Goal: Book appointment/travel/reservation

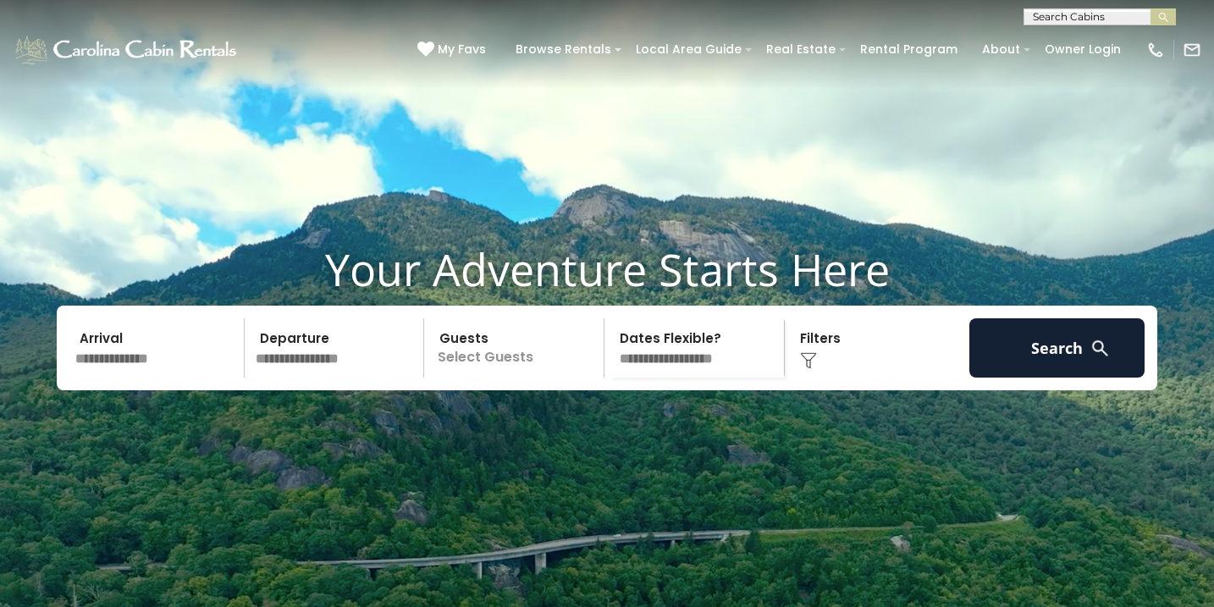
scroll to position [-1, 0]
click at [137, 373] on input "text" at bounding box center [156, 347] width 175 height 59
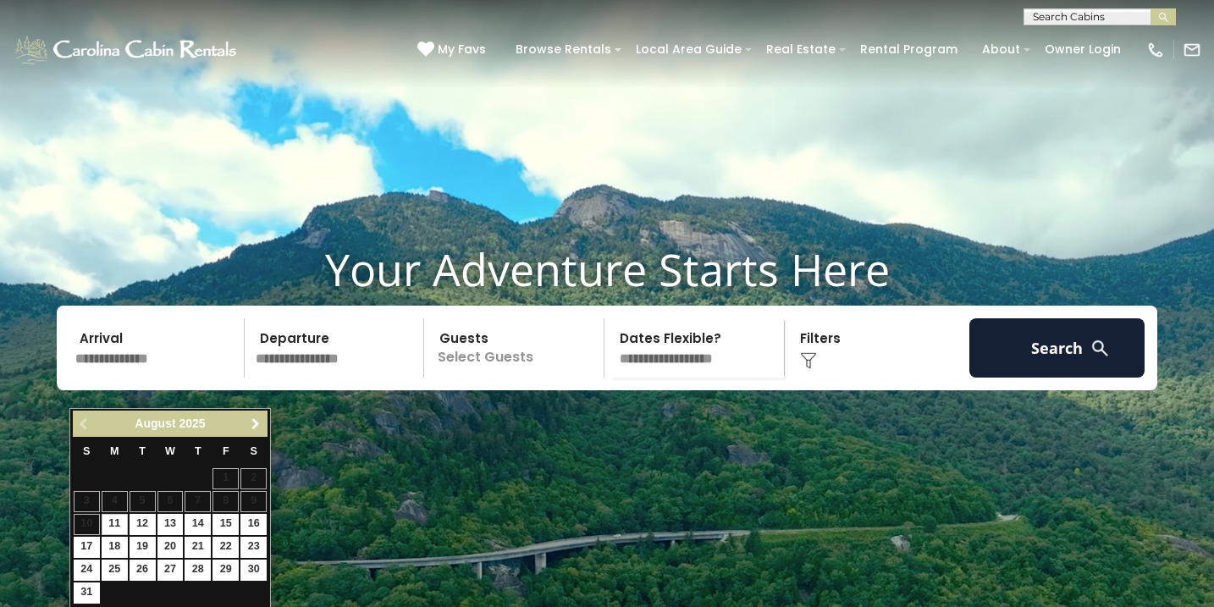
click at [257, 429] on span "Next" at bounding box center [256, 424] width 14 height 14
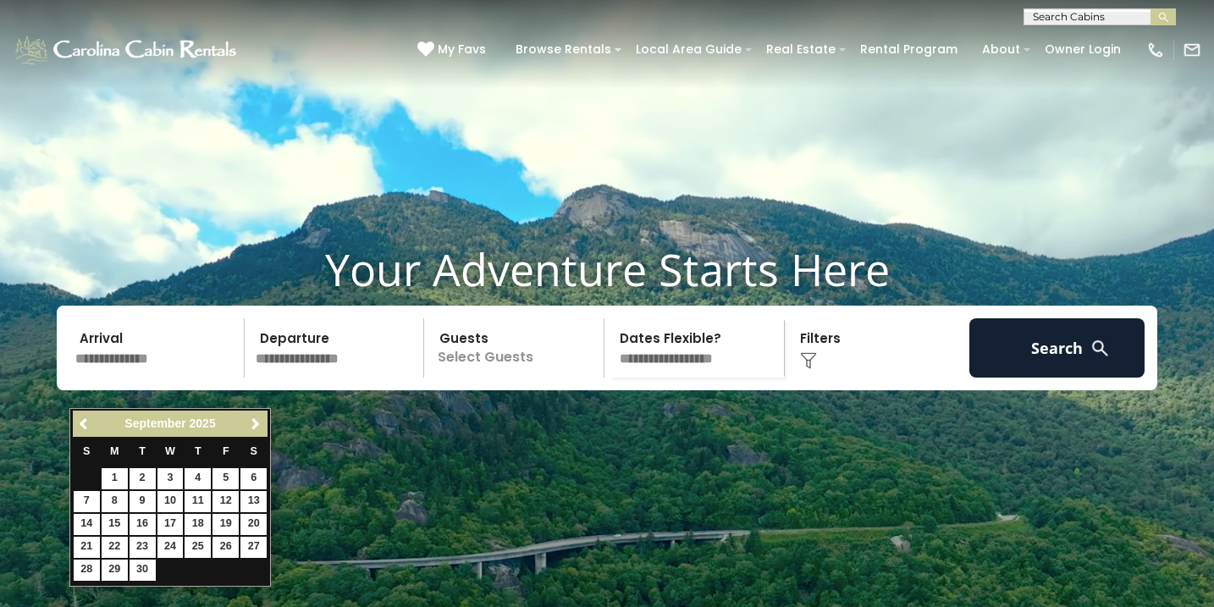
click at [257, 429] on span "Next" at bounding box center [256, 424] width 14 height 14
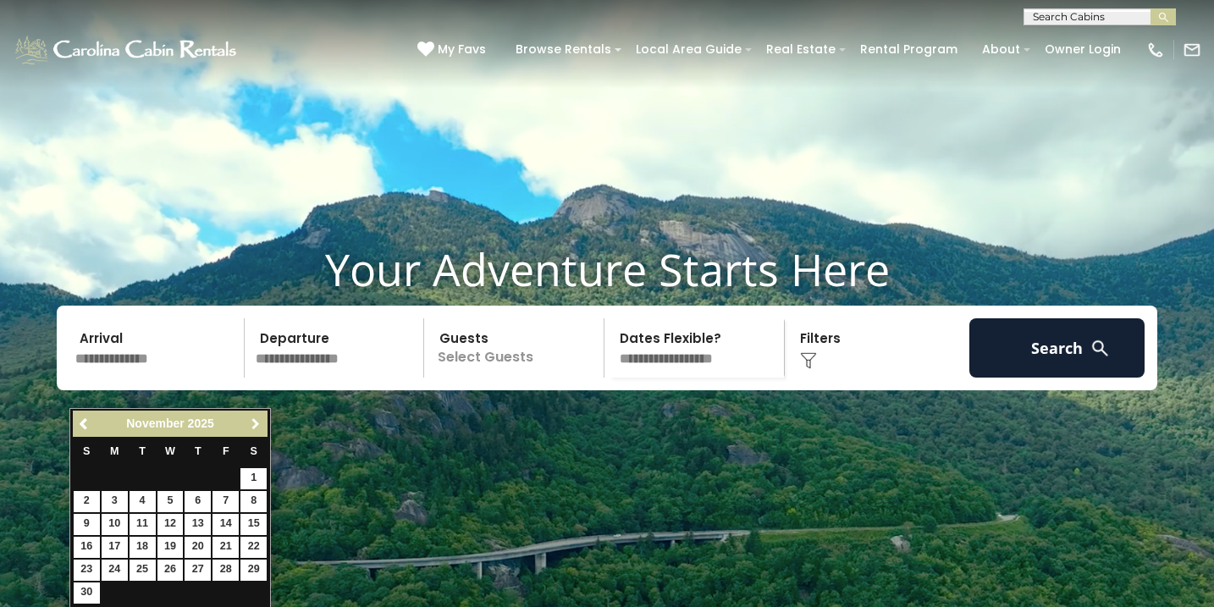
click at [257, 429] on span "Next" at bounding box center [256, 424] width 14 height 14
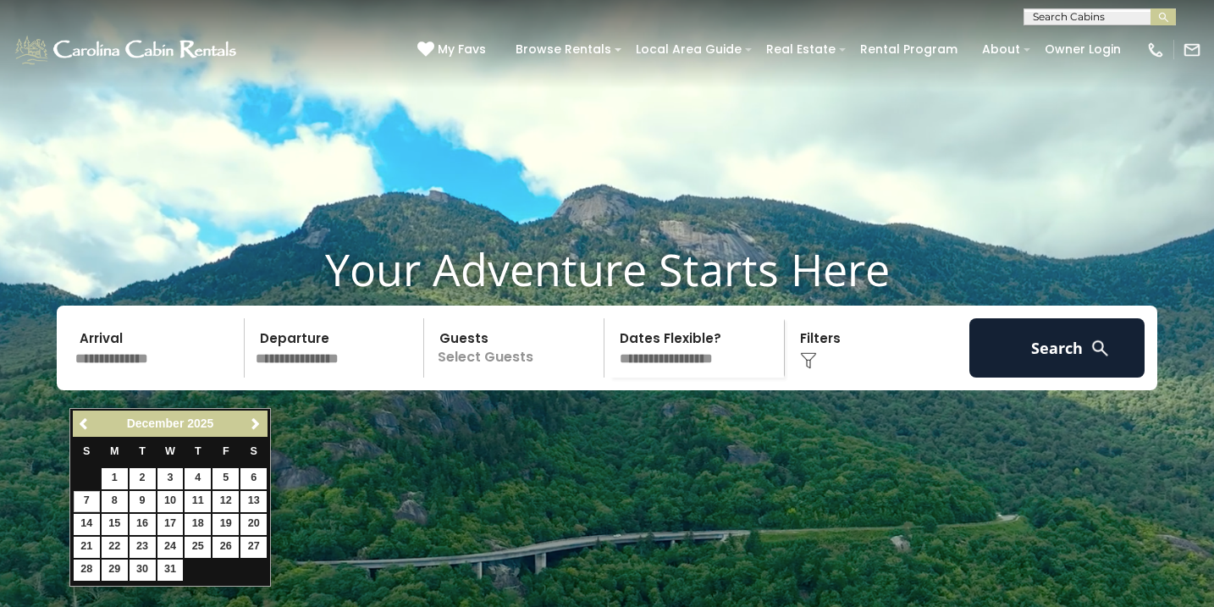
click at [89, 501] on link "7" at bounding box center [87, 501] width 26 height 21
type input "*******"
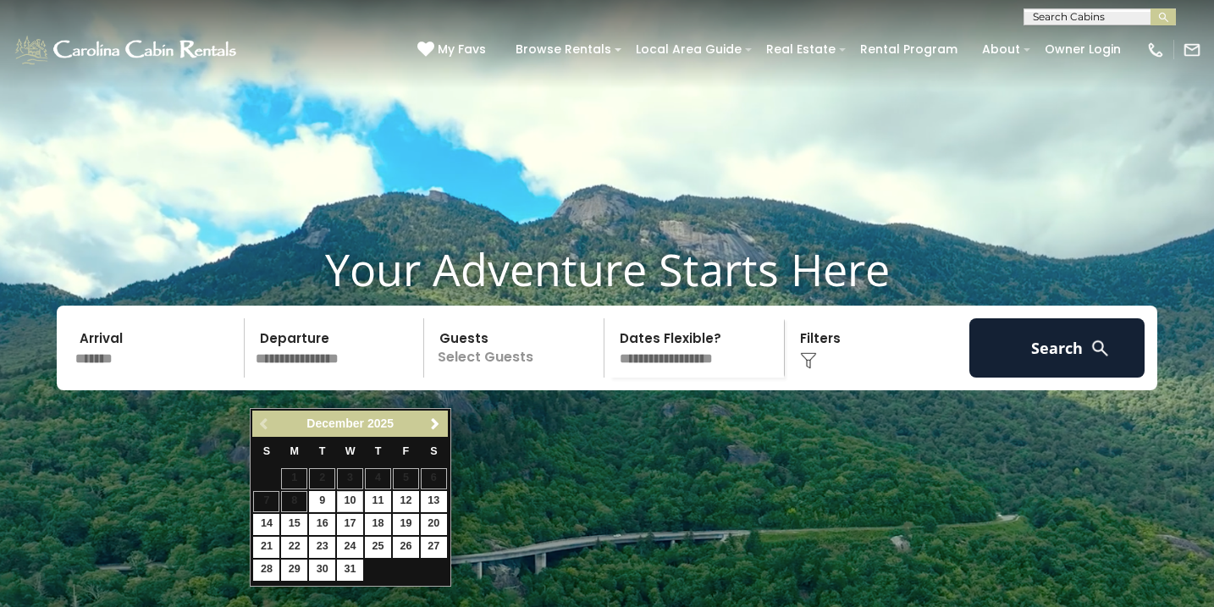
click at [351, 503] on link "10" at bounding box center [350, 501] width 26 height 21
type input "********"
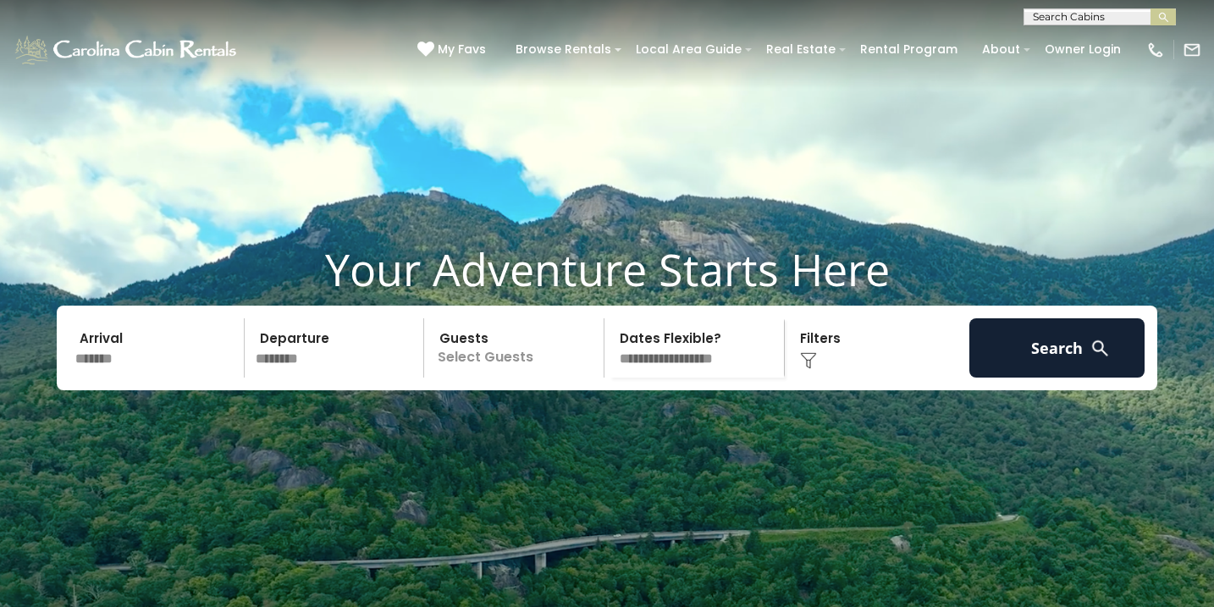
click at [520, 378] on p "Select Guests" at bounding box center [516, 347] width 174 height 59
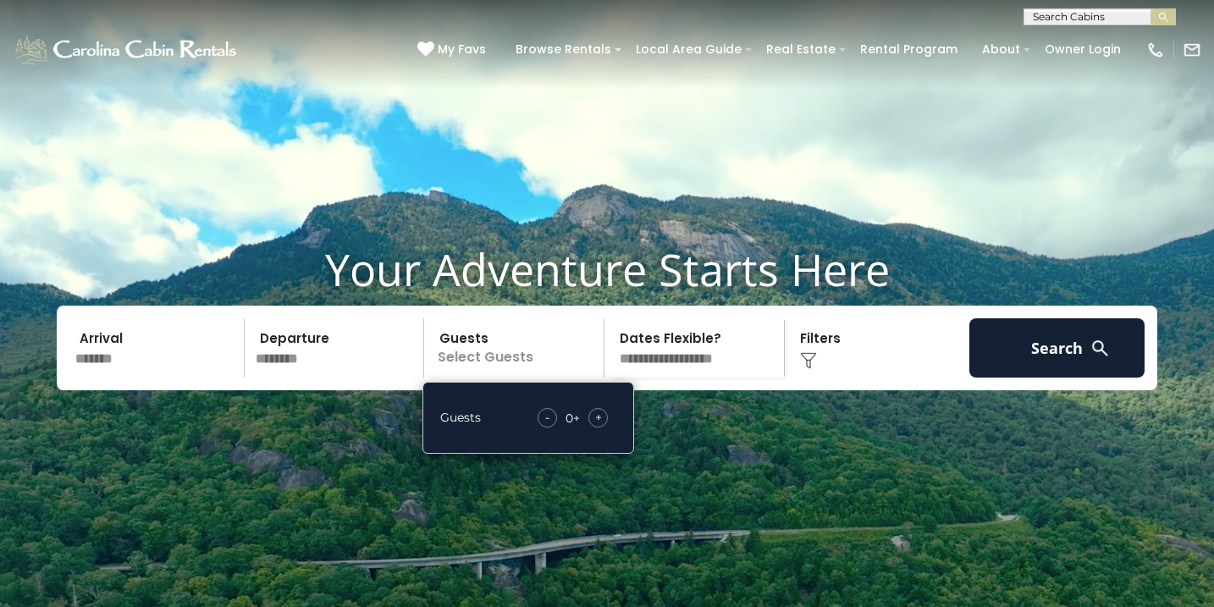
click at [602, 428] on div "+" at bounding box center [597, 417] width 19 height 19
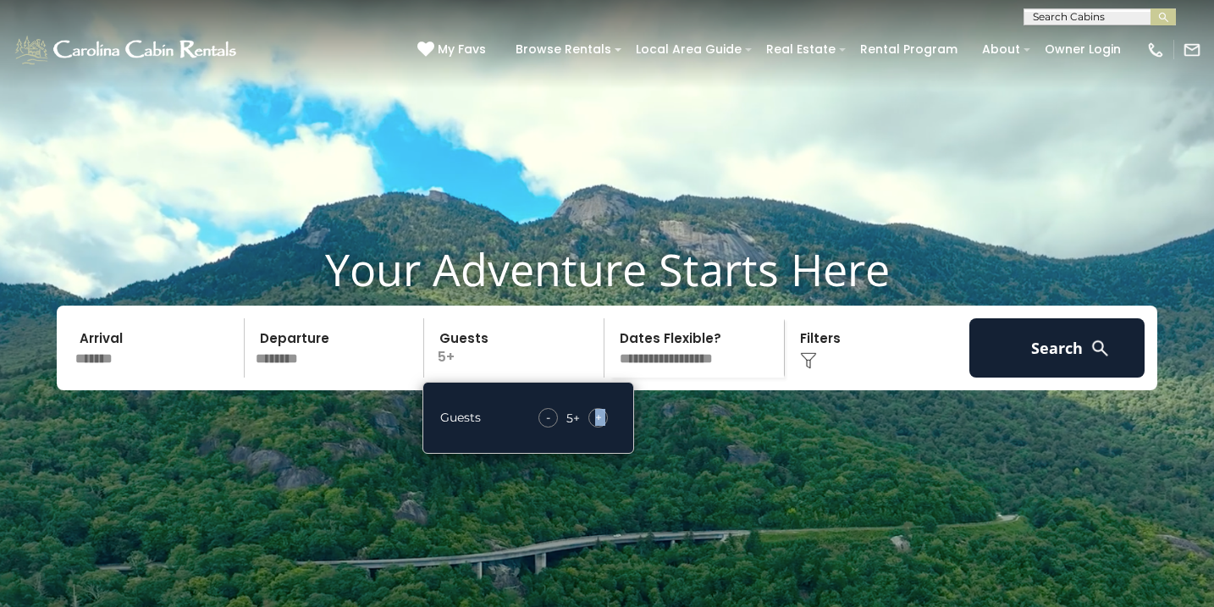
click at [602, 428] on div "+" at bounding box center [597, 417] width 19 height 19
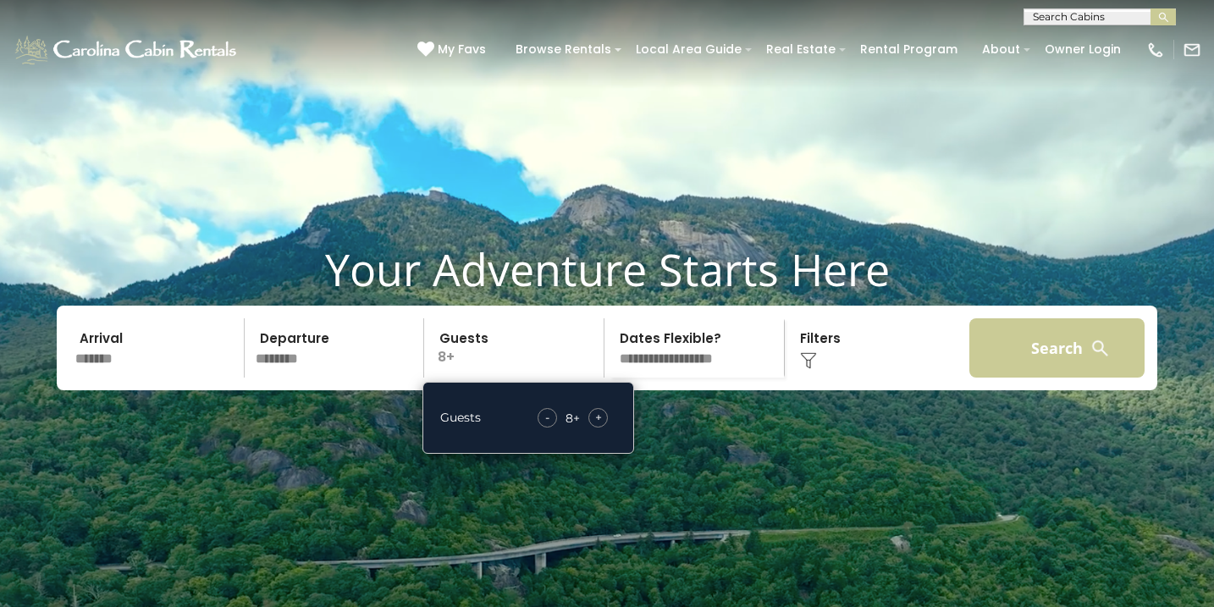
click at [1040, 378] on button "Search" at bounding box center [1056, 347] width 175 height 59
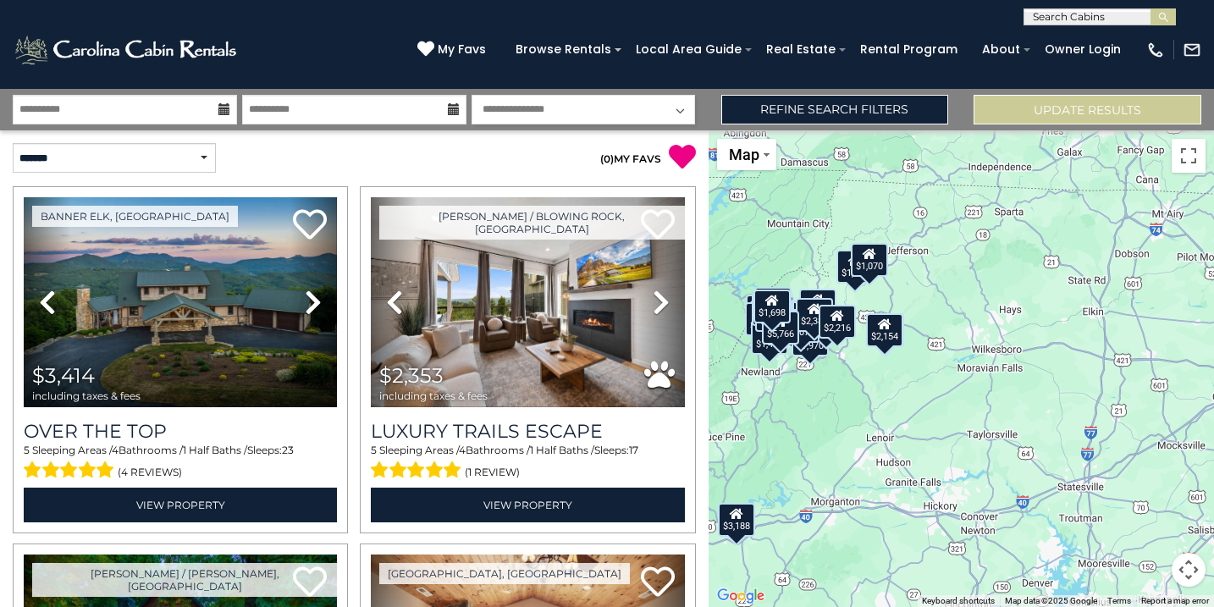
drag, startPoint x: 1071, startPoint y: 407, endPoint x: 897, endPoint y: 416, distance: 173.8
click at [897, 416] on div "$3,414 $2,353 $1,311 $2,025 $3,188 $1,957 $2,677 $2,396 $2,138 $1,087 $1,684 $2…" at bounding box center [962, 368] width 506 height 477
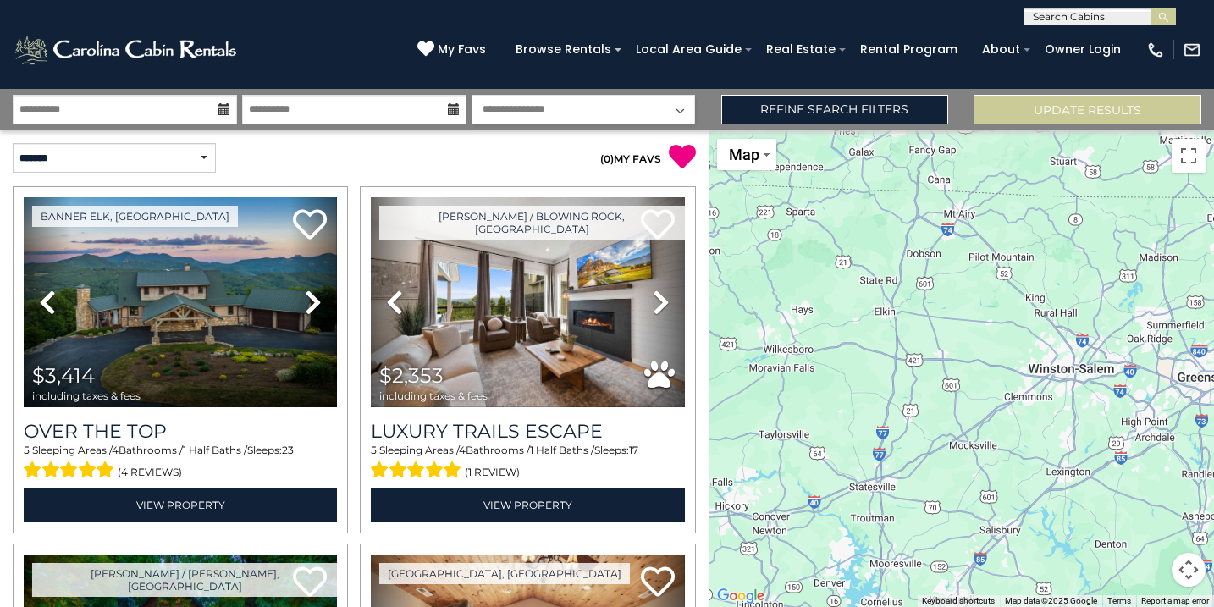
drag, startPoint x: 968, startPoint y: 435, endPoint x: 754, endPoint y: 435, distance: 213.3
click at [754, 435] on div "$3,414 $2,353 $1,311 $2,025 $3,188 $1,957 $2,677 $2,396 $2,138 $1,087 $1,684 $2…" at bounding box center [962, 368] width 506 height 477
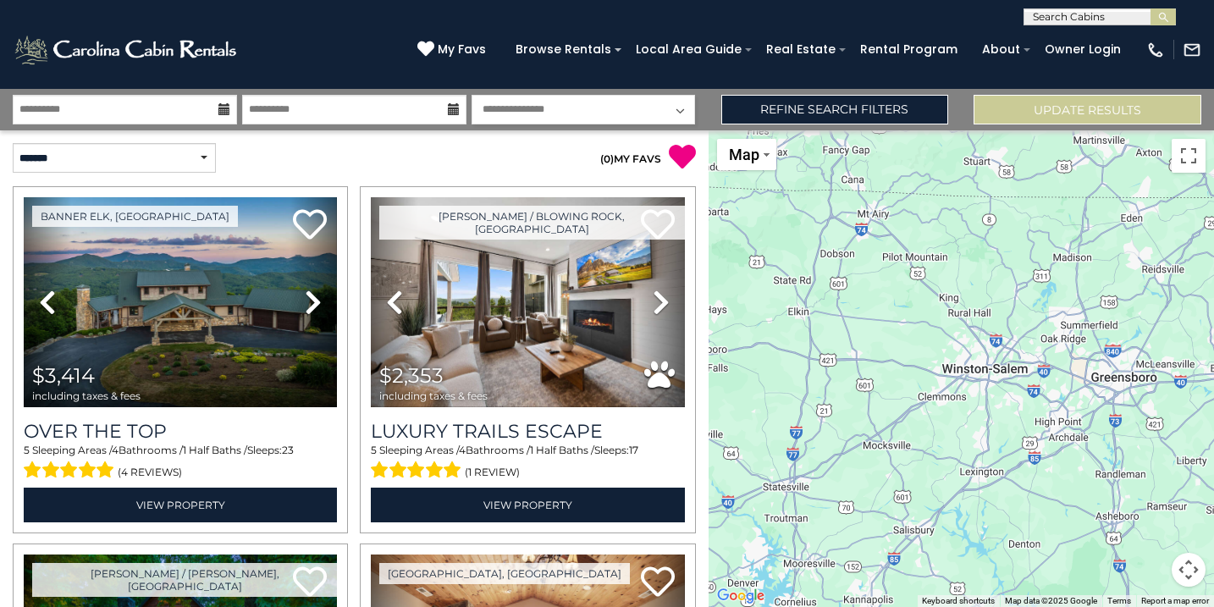
drag, startPoint x: 869, startPoint y: 403, endPoint x: 780, endPoint y: 403, distance: 88.9
click at [780, 403] on div "$3,414 $2,353 $1,311 $2,025 $3,188 $1,957 $2,677 $2,396 $2,138 $1,087 $1,684 $2…" at bounding box center [962, 368] width 506 height 477
drag, startPoint x: 780, startPoint y: 403, endPoint x: 780, endPoint y: 470, distance: 66.9
click at [780, 470] on div "$3,414 $2,353 $1,311 $2,025 $3,188 $1,957 $2,677 $2,396 $2,138 $1,087 $1,684 $2…" at bounding box center [962, 368] width 506 height 477
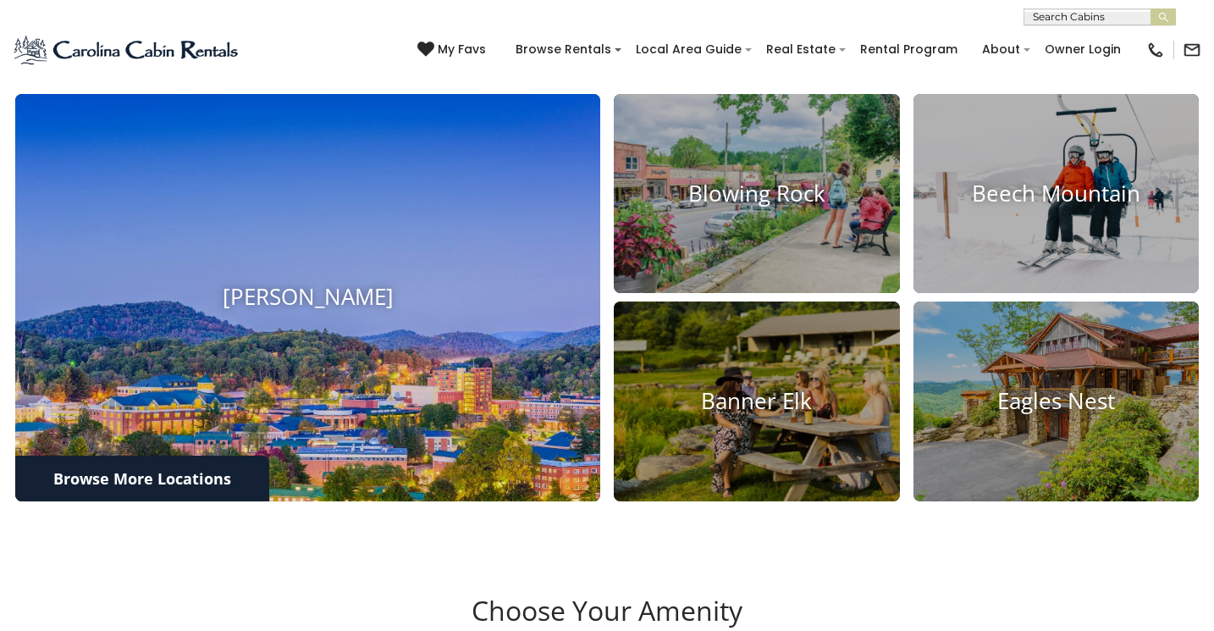
scroll to position [615, 0]
